Goal: Navigation & Orientation: Go to known website

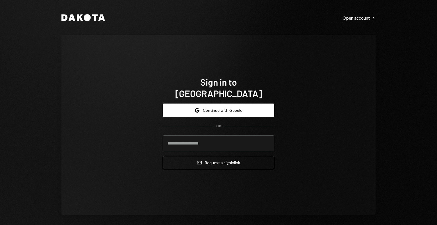
click at [219, 104] on button "Google Continue with Google" at bounding box center [219, 110] width 112 height 13
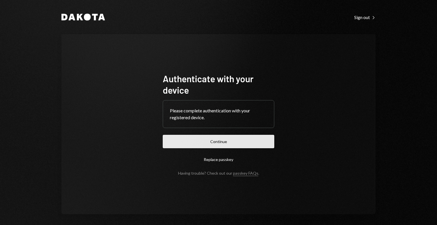
click at [208, 140] on button "Continue" at bounding box center [219, 141] width 112 height 13
